Goal: Task Accomplishment & Management: Complete application form

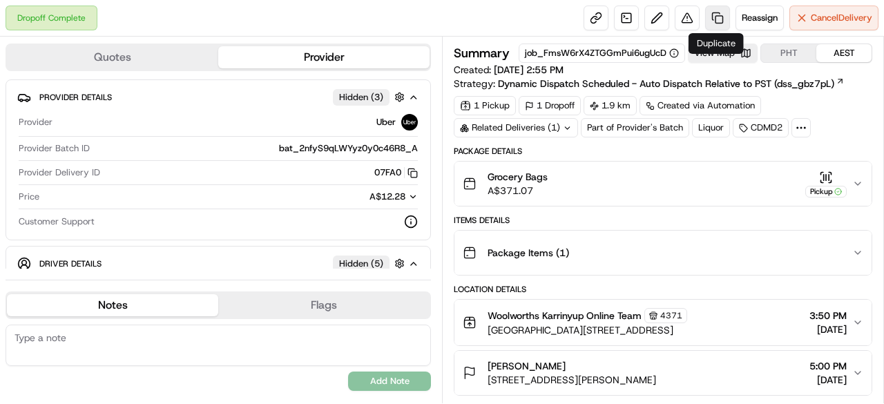
click at [713, 13] on link at bounding box center [717, 18] width 25 height 25
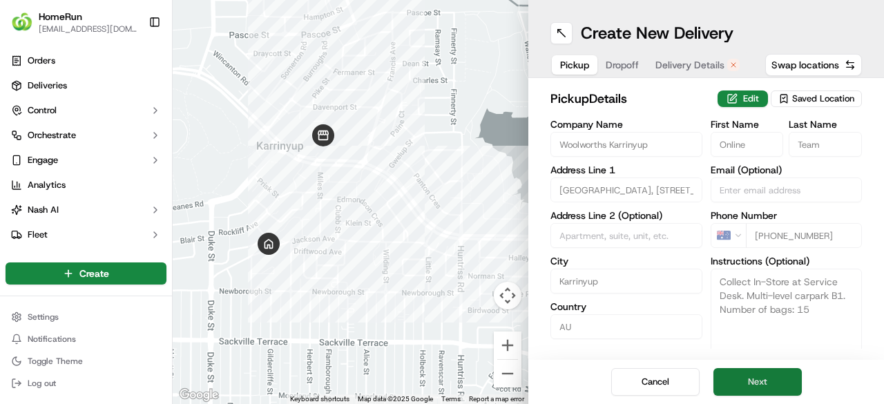
click at [766, 388] on button "Next" at bounding box center [758, 382] width 88 height 28
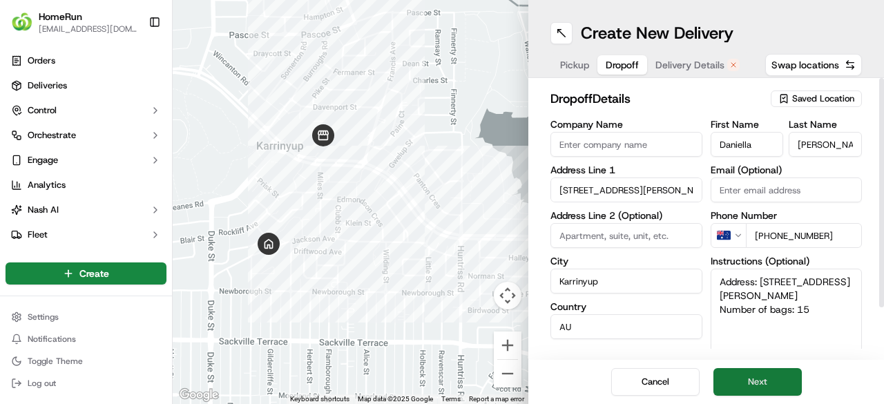
click at [752, 386] on button "Next" at bounding box center [758, 382] width 88 height 28
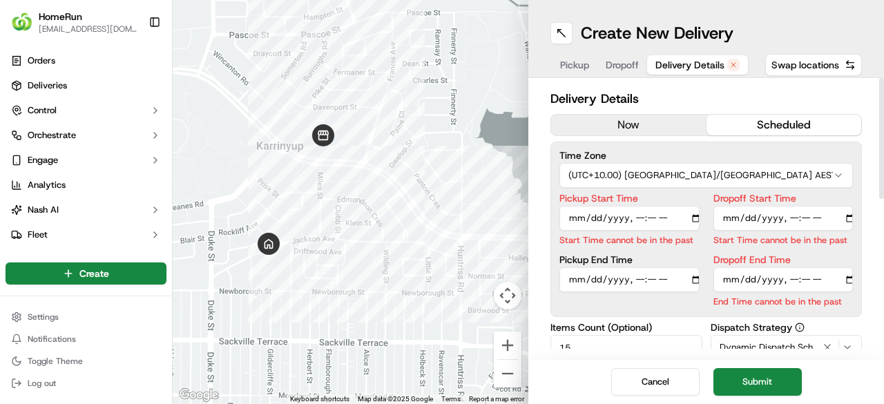
click at [621, 124] on button "now" at bounding box center [628, 125] width 155 height 21
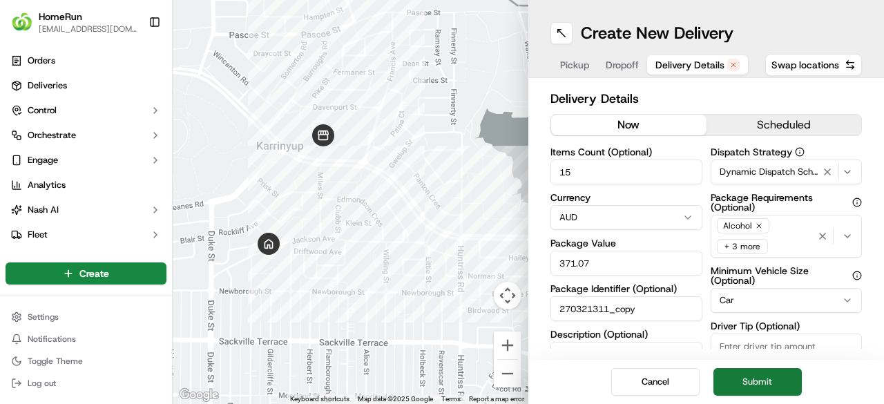
click at [757, 379] on button "Submit" at bounding box center [758, 382] width 88 height 28
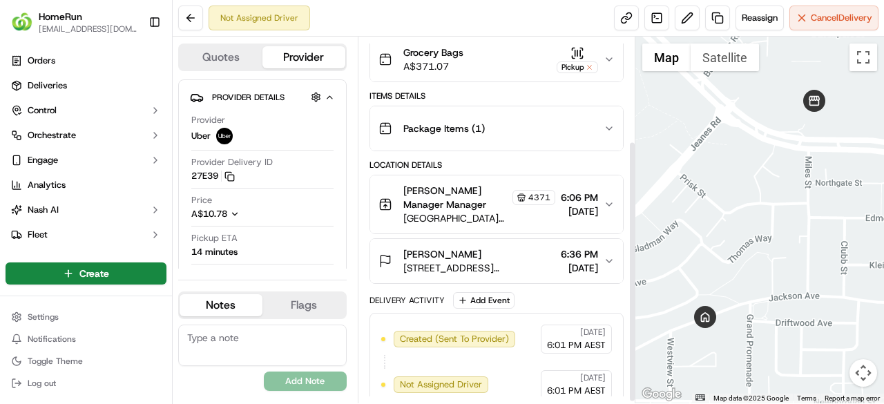
scroll to position [148, 0]
